Goal: Transaction & Acquisition: Purchase product/service

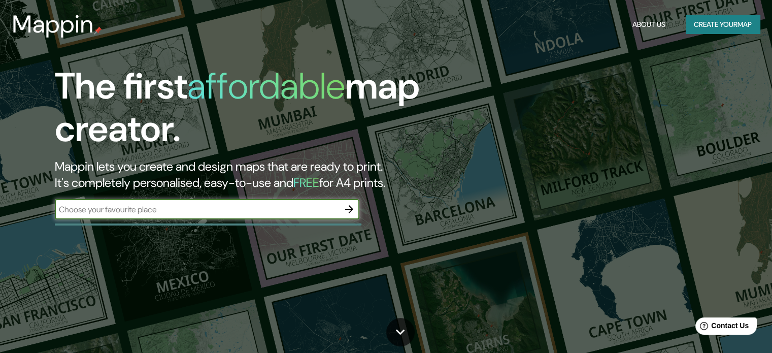
click at [252, 215] on div "​" at bounding box center [207, 209] width 305 height 20
paste input "54256 Jilotepec de [PERSON_NAME], Méx."
type input "54256 Jilotepec de [PERSON_NAME], Méx."
click at [348, 213] on icon "button" at bounding box center [349, 209] width 12 height 12
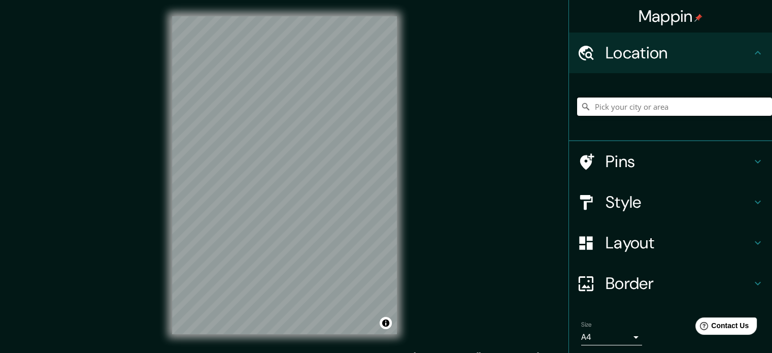
click at [633, 111] on input "Pick your city or area" at bounding box center [674, 106] width 195 height 18
paste input "54256 Jilotepec de [PERSON_NAME], Méx."
type input "[GEOGRAPHIC_DATA], [GEOGRAPHIC_DATA], [GEOGRAPHIC_DATA]"
click at [752, 197] on icon at bounding box center [758, 202] width 12 height 12
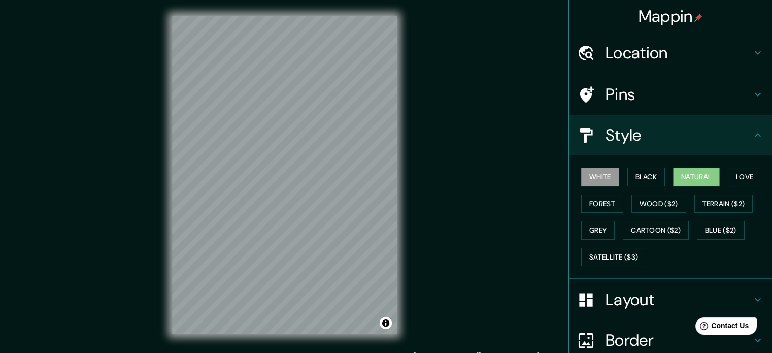
click at [689, 175] on button "Natural" at bounding box center [696, 177] width 47 height 19
click at [754, 178] on button "Love" at bounding box center [745, 177] width 34 height 19
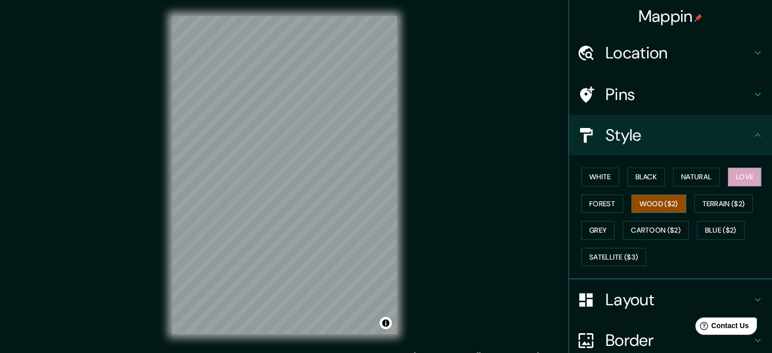
click at [658, 202] on button "Wood ($2)" at bounding box center [659, 203] width 55 height 19
click at [600, 203] on button "Forest" at bounding box center [602, 203] width 42 height 19
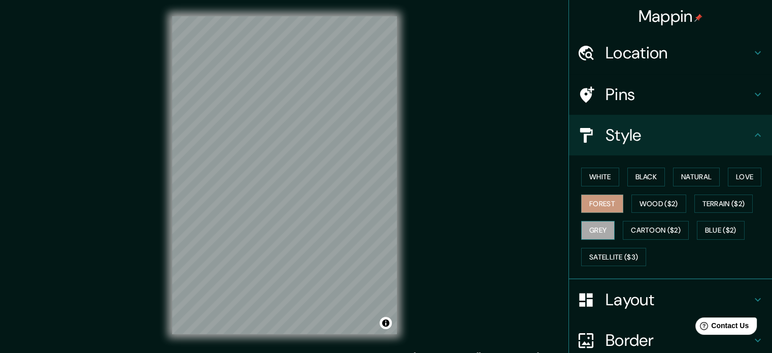
click at [597, 223] on button "Grey" at bounding box center [598, 230] width 34 height 19
click at [600, 184] on button "White" at bounding box center [600, 177] width 38 height 19
click at [755, 93] on icon at bounding box center [758, 95] width 6 height 4
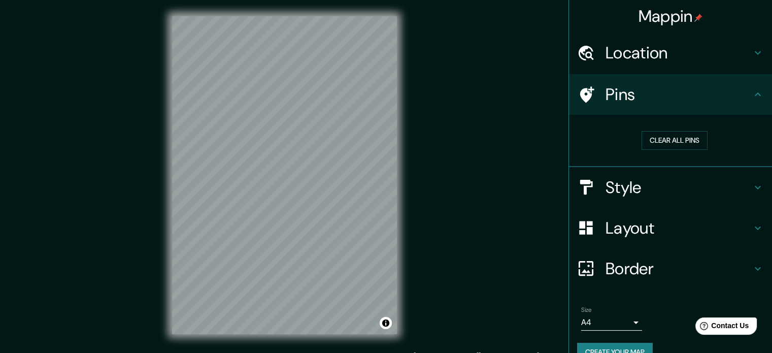
click at [752, 93] on icon at bounding box center [758, 94] width 12 height 12
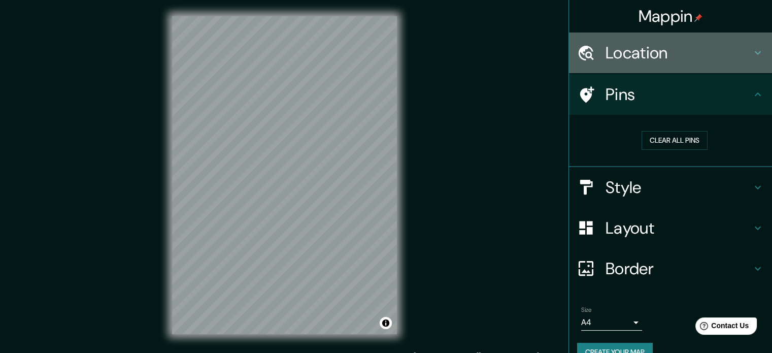
click at [739, 50] on h4 "Location" at bounding box center [679, 53] width 146 height 20
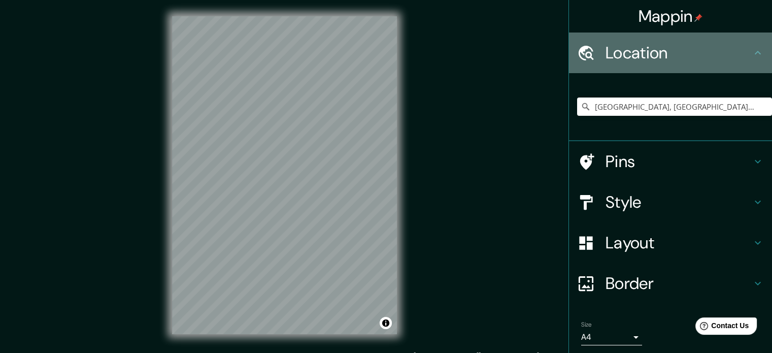
click at [743, 51] on h4 "Location" at bounding box center [679, 53] width 146 height 20
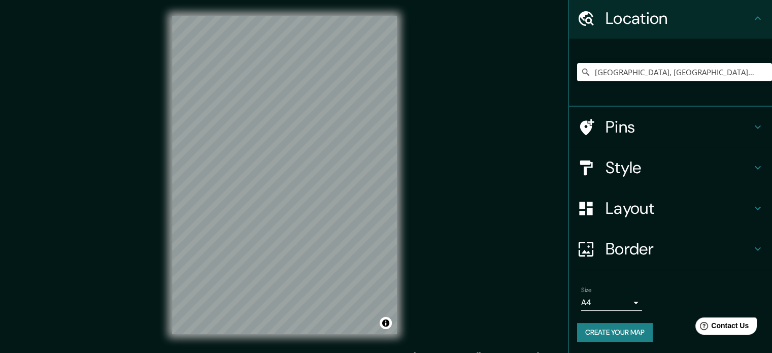
click at [726, 208] on h4 "Layout" at bounding box center [679, 208] width 146 height 20
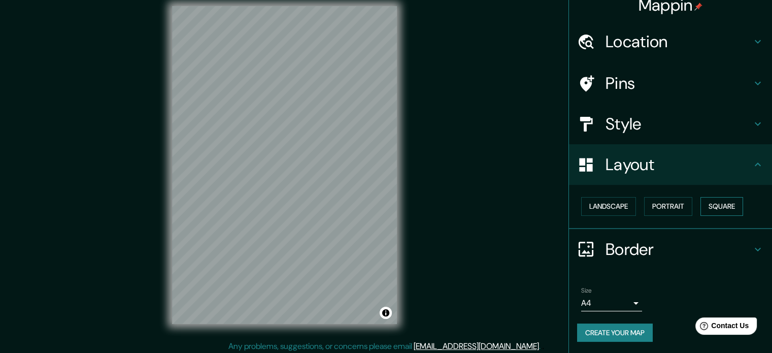
scroll to position [13, 0]
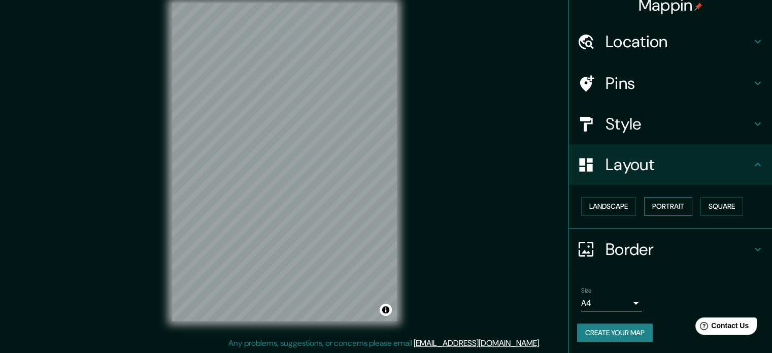
click at [667, 208] on button "Portrait" at bounding box center [668, 206] width 48 height 19
click at [735, 162] on h4 "Layout" at bounding box center [679, 164] width 146 height 20
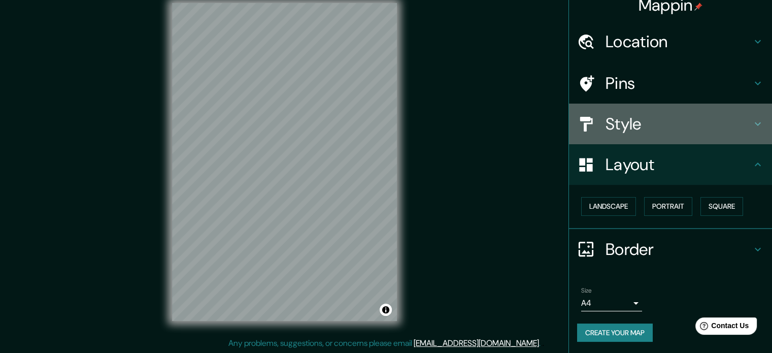
click at [749, 114] on div "Style" at bounding box center [670, 124] width 203 height 41
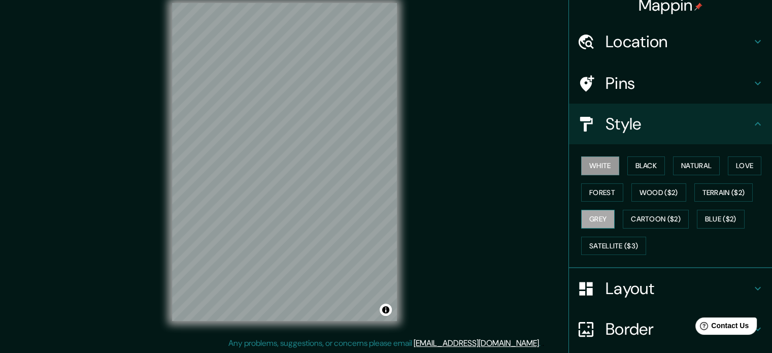
click at [594, 215] on button "Grey" at bounding box center [598, 219] width 34 height 19
click at [603, 166] on button "White" at bounding box center [600, 165] width 38 height 19
click at [637, 168] on button "Black" at bounding box center [646, 165] width 38 height 19
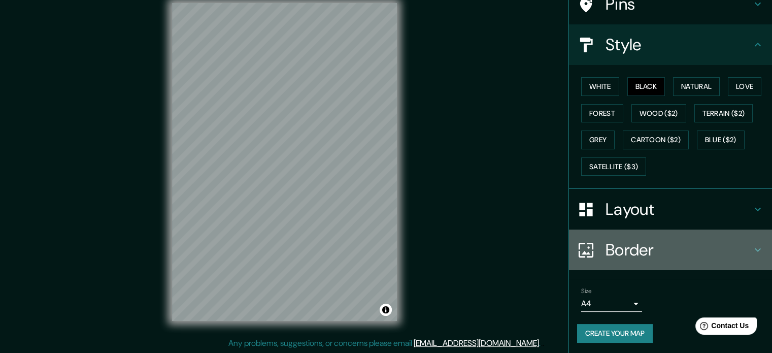
click at [699, 249] on h4 "Border" at bounding box center [679, 250] width 146 height 20
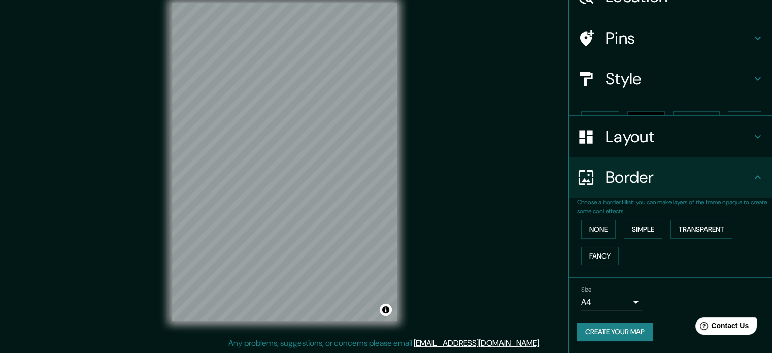
scroll to position [39, 0]
